Goal: Information Seeking & Learning: Learn about a topic

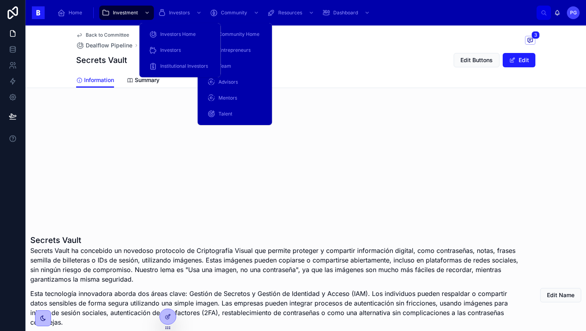
scroll to position [130, 0]
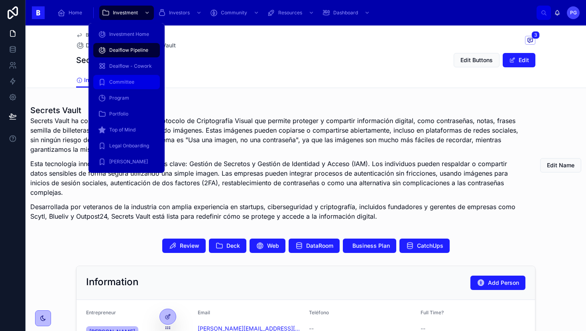
click at [124, 83] on span "Committee" at bounding box center [121, 82] width 25 height 6
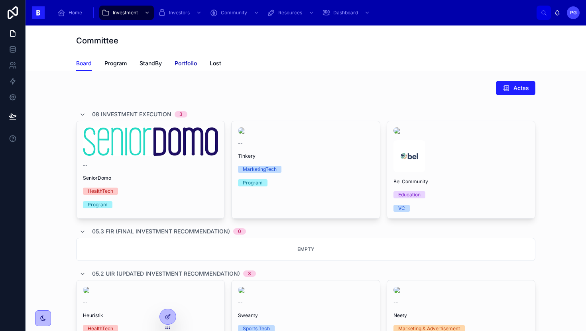
click at [186, 64] on span "Portfolio" at bounding box center [186, 63] width 22 height 8
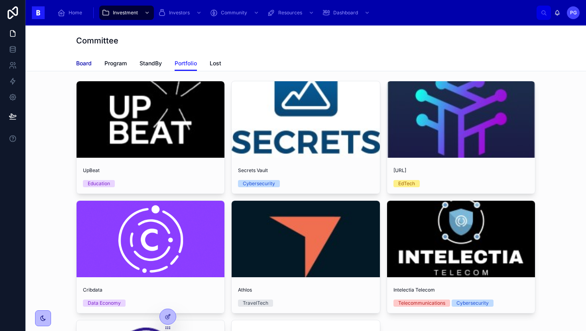
click at [78, 64] on span "Board" at bounding box center [84, 63] width 16 height 8
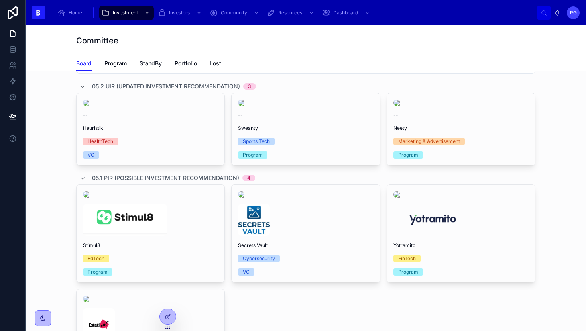
scroll to position [187, 0]
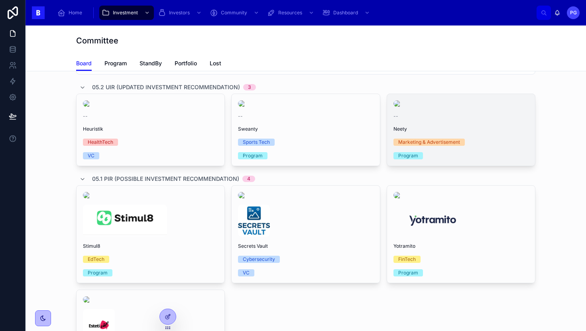
click at [464, 166] on div "-- Neety Marketing & Advertisement Program" at bounding box center [461, 130] width 148 height 72
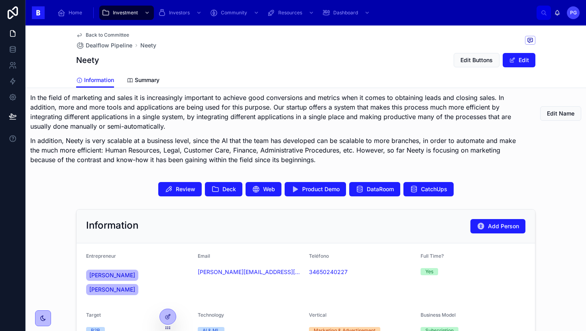
scroll to position [176, 0]
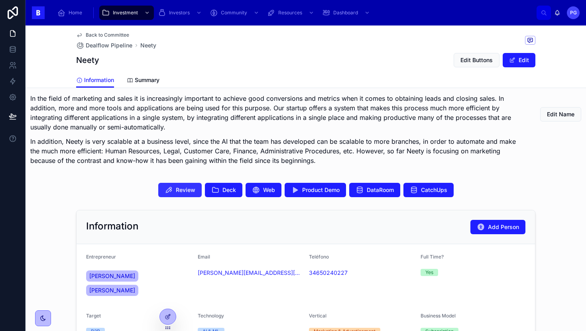
click at [181, 190] on span "Review" at bounding box center [186, 190] width 20 height 8
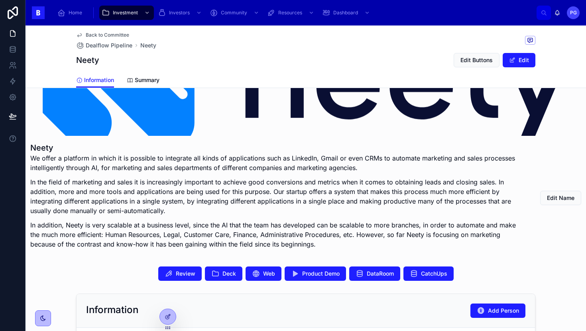
scroll to position [91, 0]
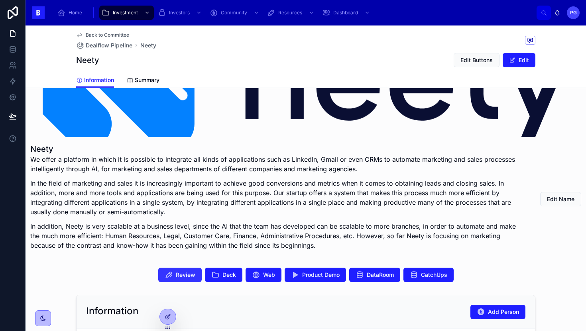
click at [181, 275] on span "Review" at bounding box center [186, 275] width 20 height 8
click at [417, 269] on button "CatchUps" at bounding box center [428, 275] width 50 height 14
click at [427, 277] on span "CatchUps" at bounding box center [434, 275] width 26 height 8
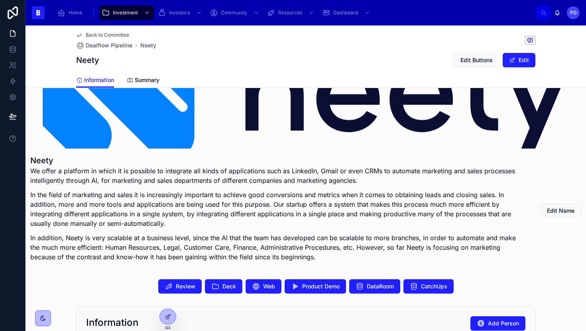
scroll to position [79, 0]
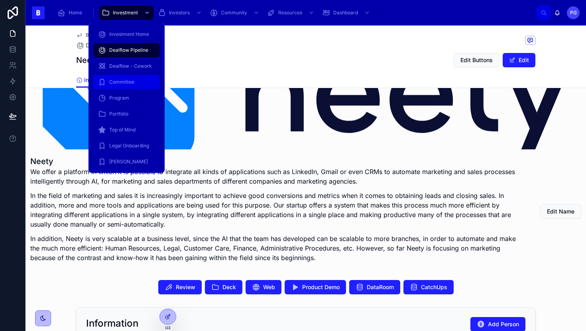
click at [127, 81] on span "Committee" at bounding box center [121, 82] width 25 height 6
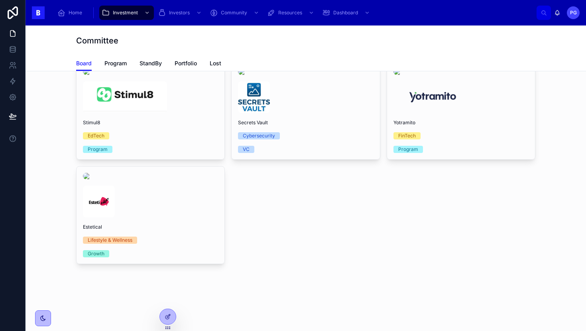
scroll to position [417, 0]
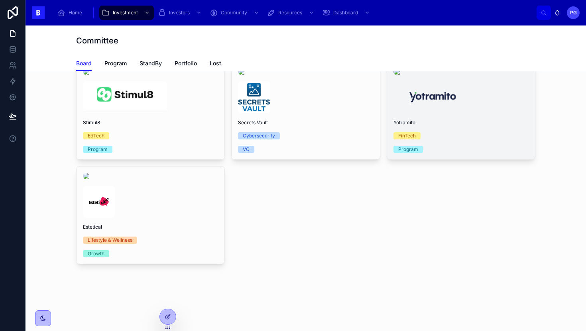
click at [466, 159] on div "Yotramito FinTech Program" at bounding box center [461, 110] width 148 height 97
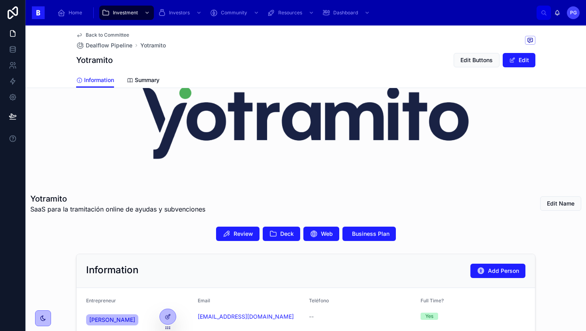
scroll to position [49, 0]
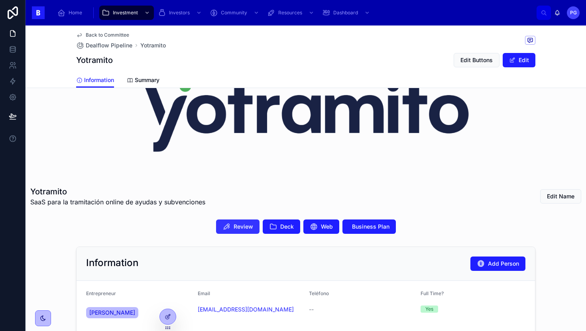
click at [227, 228] on icon at bounding box center [226, 227] width 8 height 8
click at [358, 223] on span "Business Plan" at bounding box center [370, 227] width 37 height 8
